Goal: Information Seeking & Learning: Learn about a topic

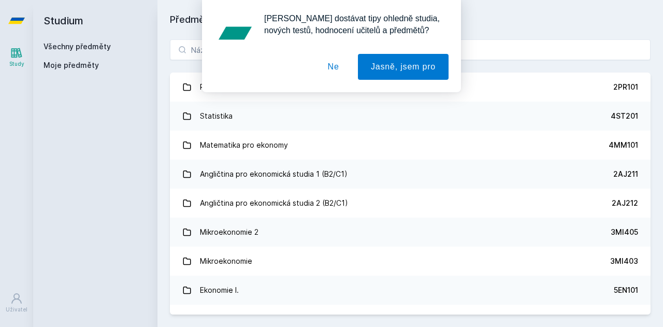
click at [340, 63] on button "Ne" at bounding box center [333, 67] width 37 height 26
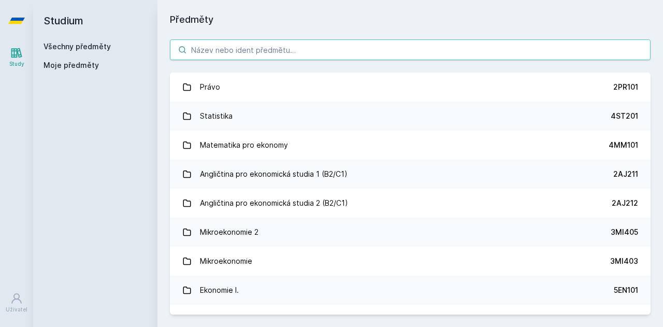
click at [298, 42] on input "search" at bounding box center [410, 49] width 480 height 21
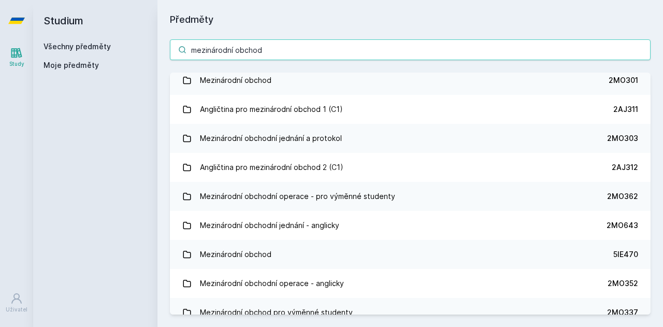
scroll to position [48, 0]
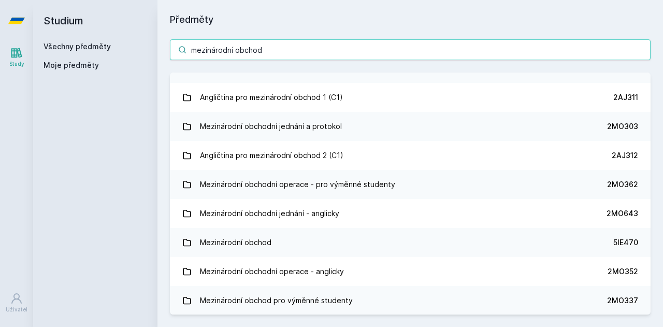
type input "mezinárodní obchod"
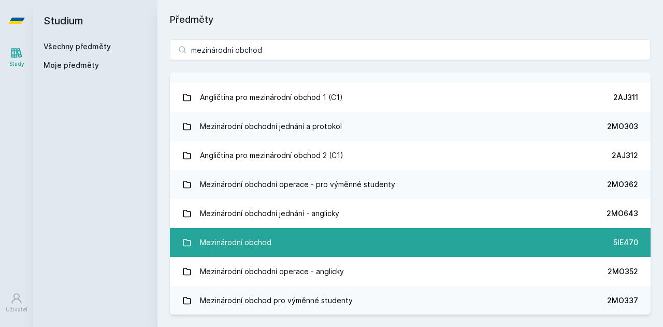
click at [602, 242] on link "Mezinárodní obchod 5IE470" at bounding box center [410, 242] width 480 height 29
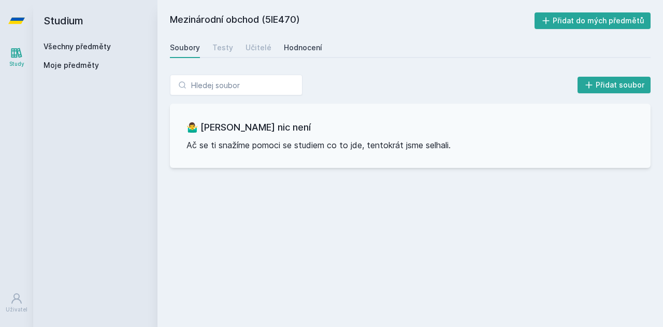
click at [296, 50] on div "Hodnocení" at bounding box center [303, 47] width 38 height 10
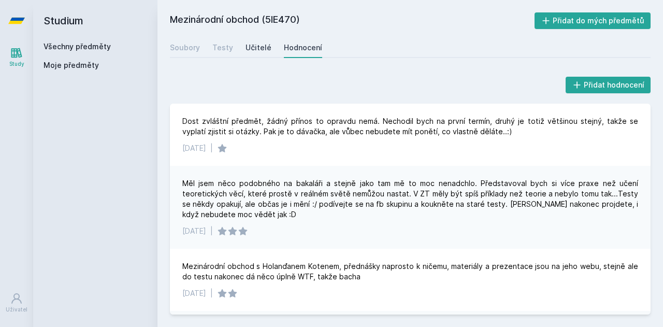
click at [257, 41] on link "Učitelé" at bounding box center [258, 47] width 26 height 21
